Goal: Information Seeking & Learning: Check status

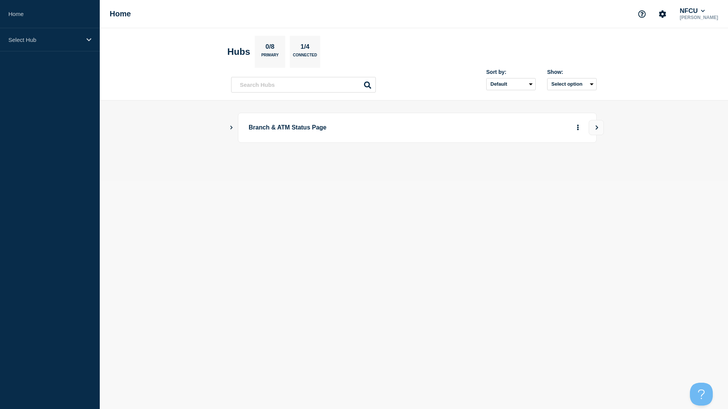
click at [232, 128] on icon "Show Connected Hubs" at bounding box center [231, 127] width 5 height 4
click at [552, 161] on button "See overview" at bounding box center [551, 165] width 40 height 15
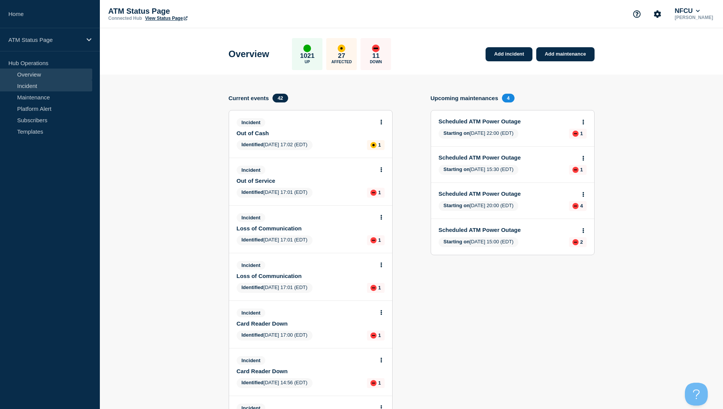
click at [44, 89] on link "Incident" at bounding box center [46, 85] width 92 height 11
